Goal: Task Accomplishment & Management: Use online tool/utility

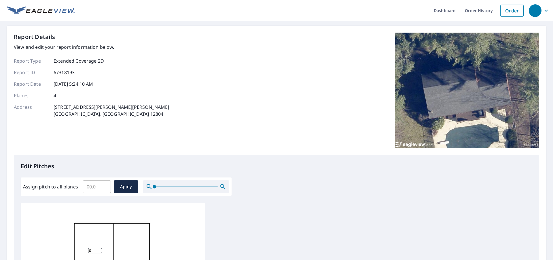
click at [89, 184] on input "Assign pitch to all planes" at bounding box center [97, 186] width 28 height 16
type input "8"
click at [122, 186] on span "Apply" at bounding box center [125, 186] width 15 height 7
type input "8"
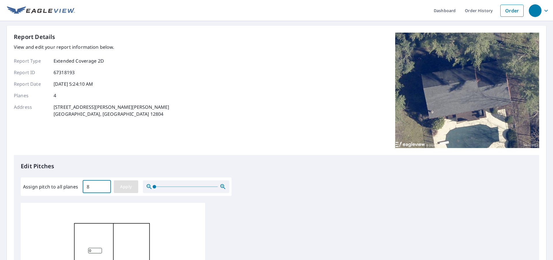
type input "8"
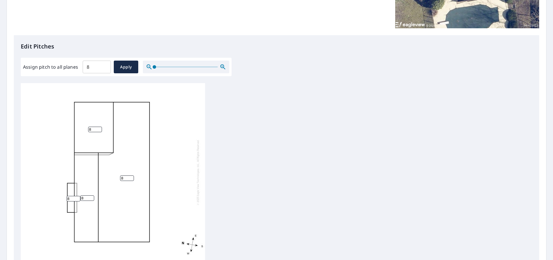
scroll to position [196, 0]
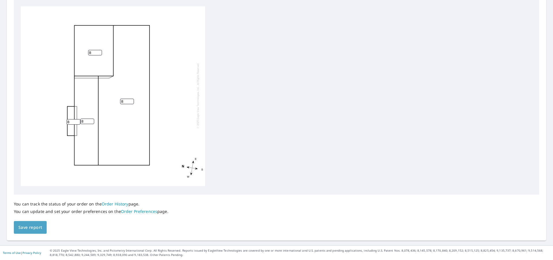
click at [27, 225] on span "Save report" at bounding box center [30, 227] width 24 height 7
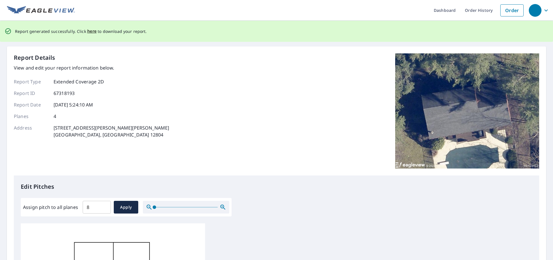
scroll to position [0, 0]
click at [89, 33] on span "here" at bounding box center [92, 31] width 10 height 7
